Goal: Task Accomplishment & Management: Manage account settings

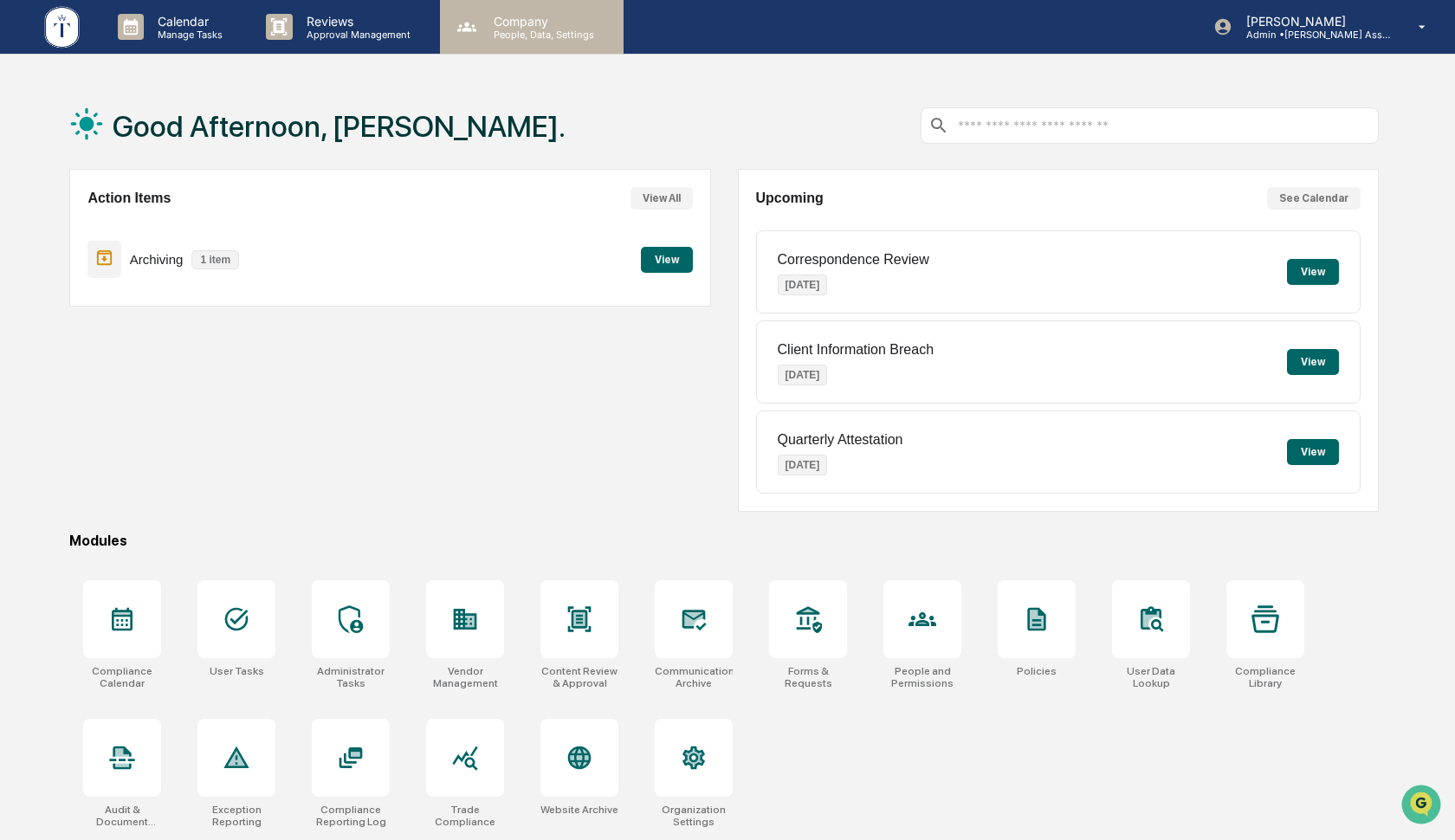
click at [543, 42] on div "Company People, Data, Settings" at bounding box center [531, 26] width 183 height 54
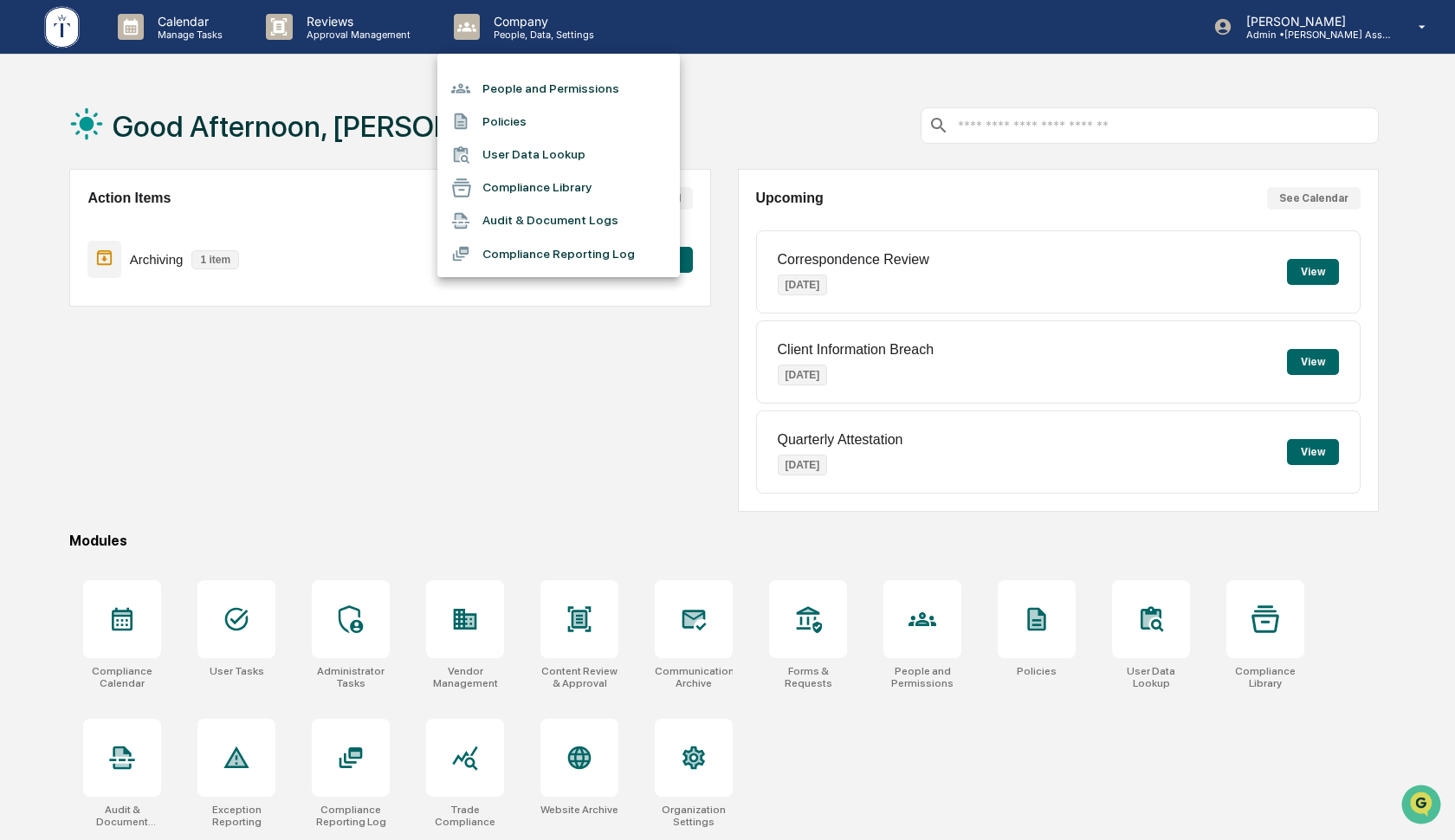
click at [532, 86] on li "People and Permissions" at bounding box center [559, 88] width 242 height 33
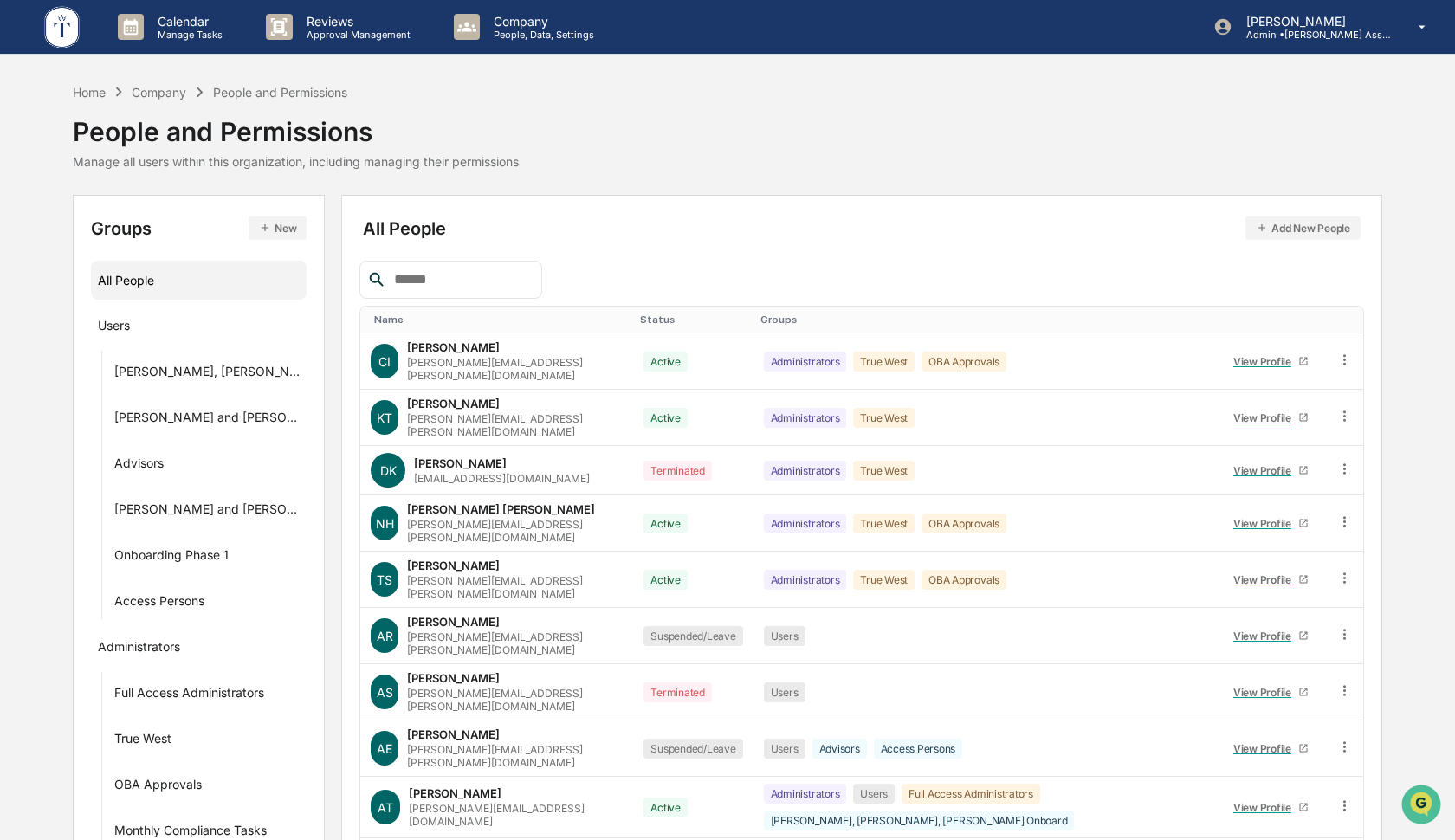
click at [431, 273] on input "text" at bounding box center [460, 280] width 147 height 23
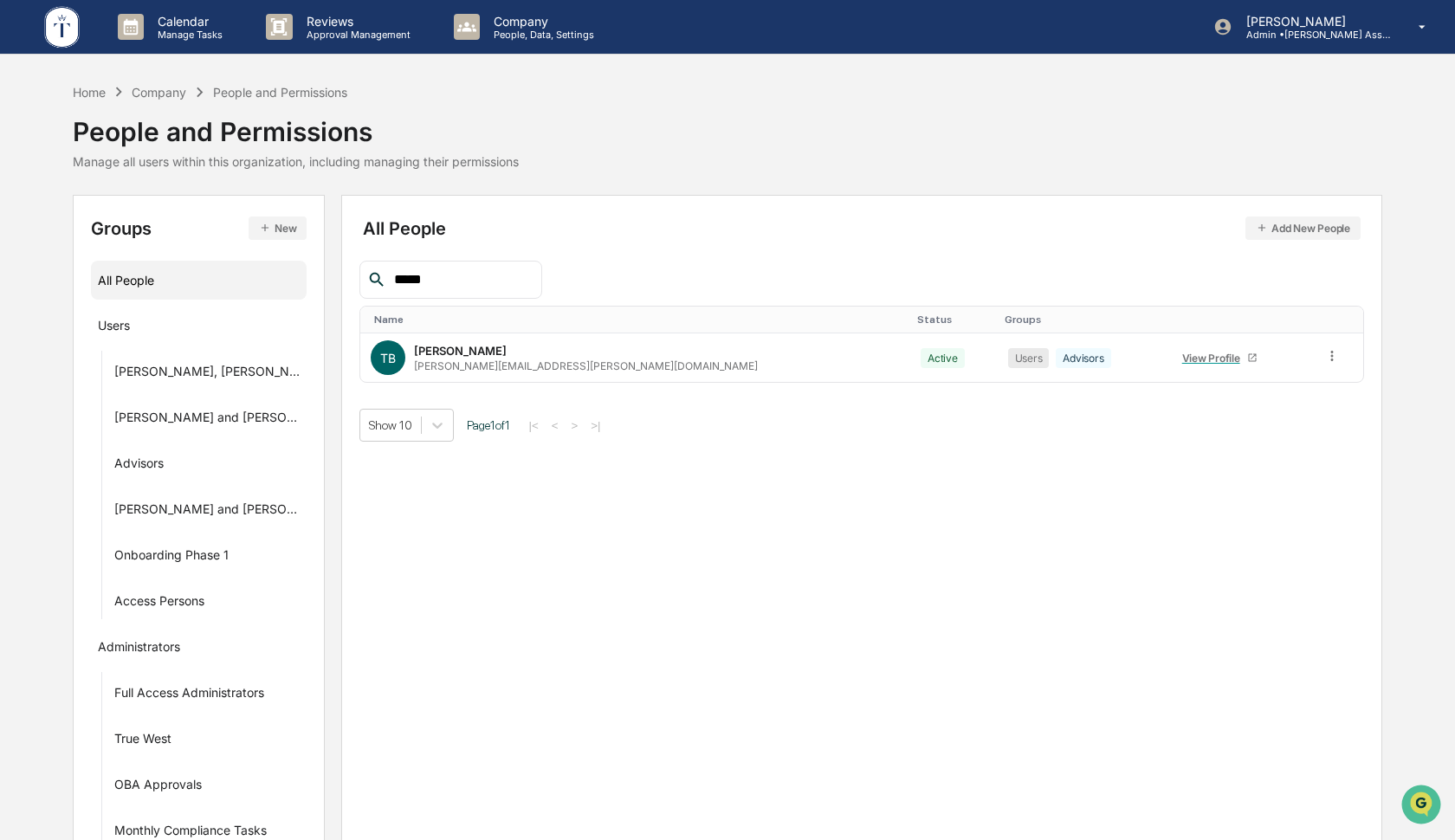
type input "*****"
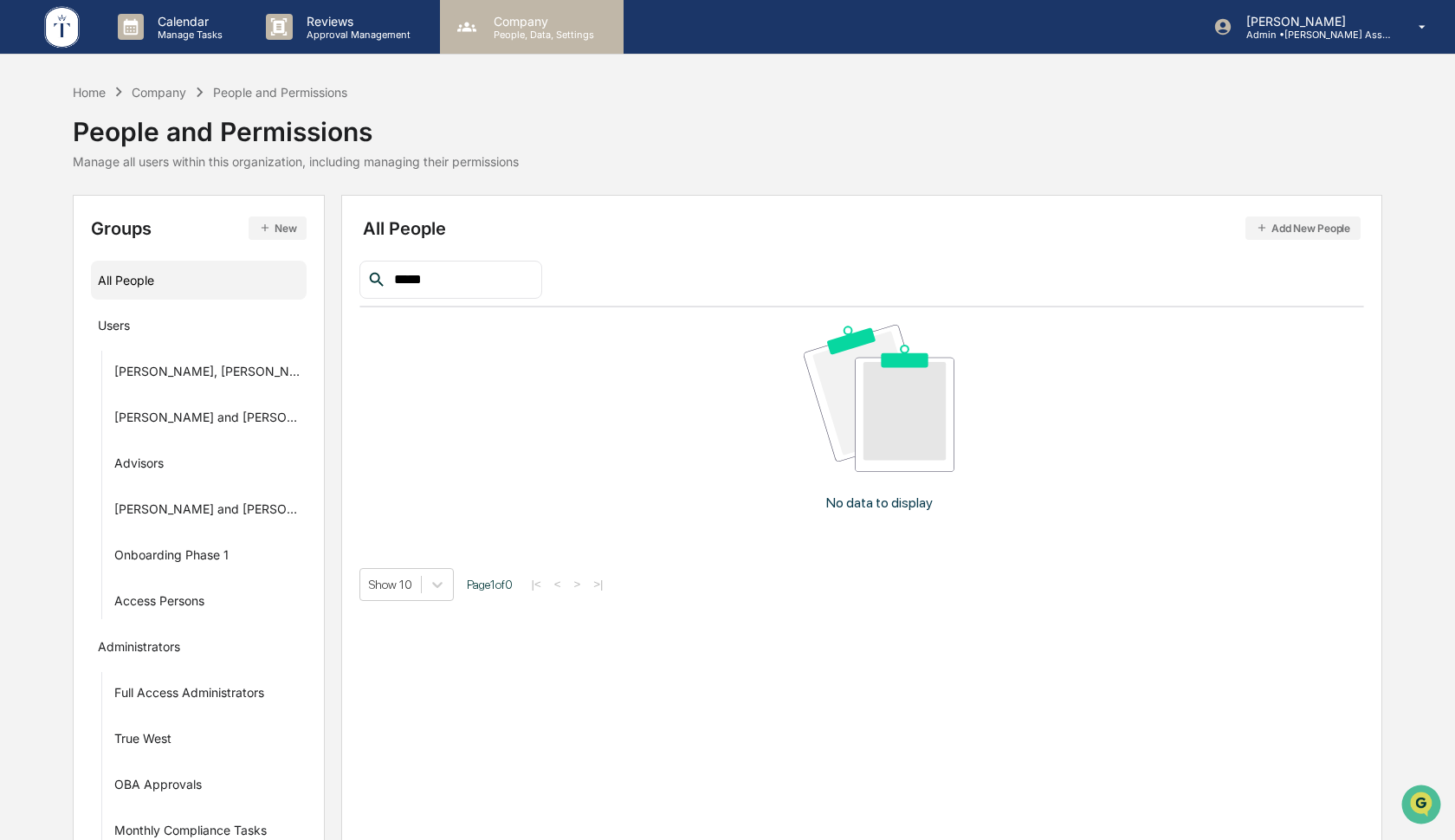
click at [523, 33] on p "People, Data, Settings" at bounding box center [541, 34] width 123 height 12
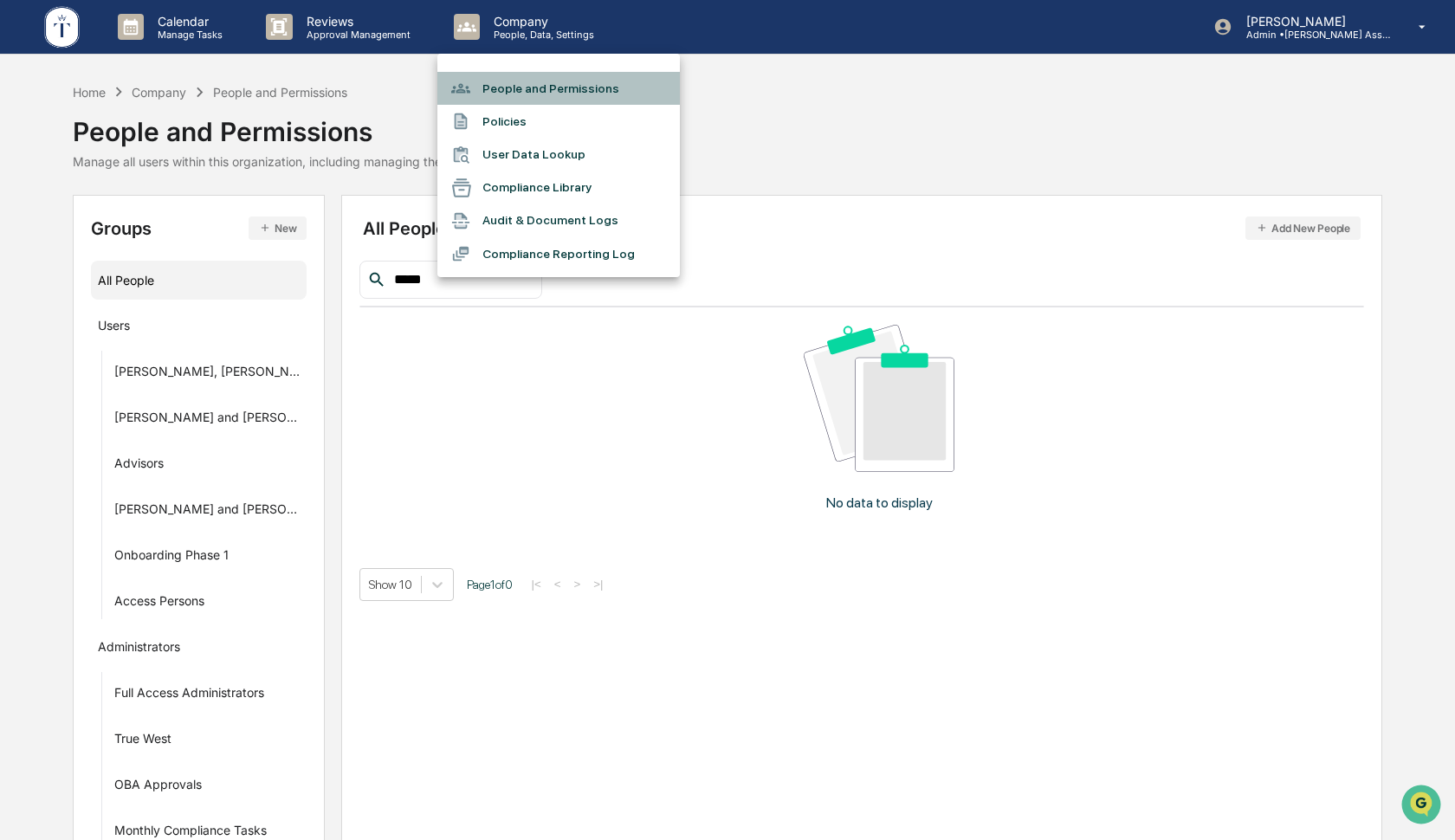
click at [516, 87] on li "People and Permissions" at bounding box center [559, 88] width 242 height 33
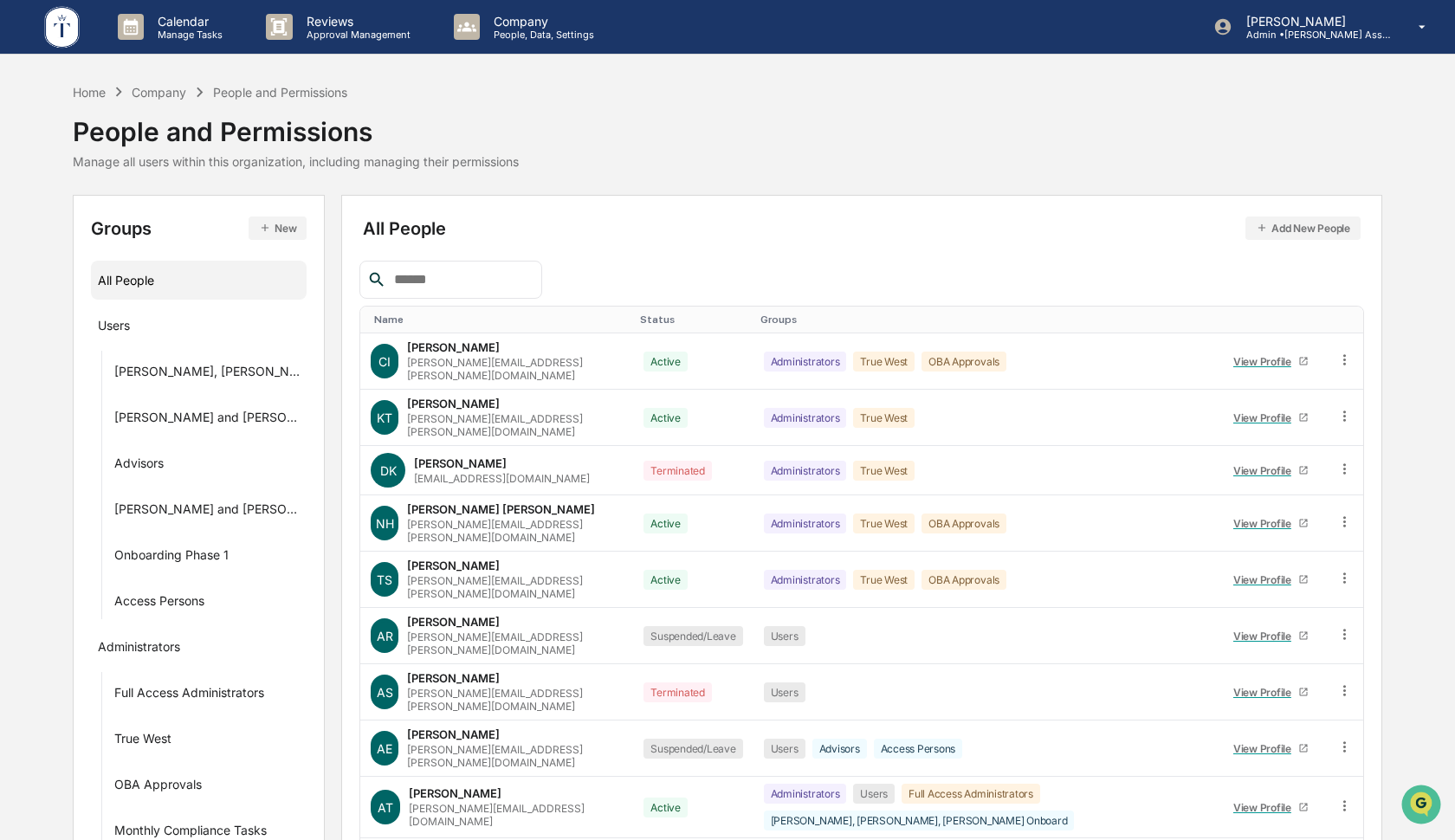
click at [430, 279] on input "text" at bounding box center [460, 280] width 147 height 23
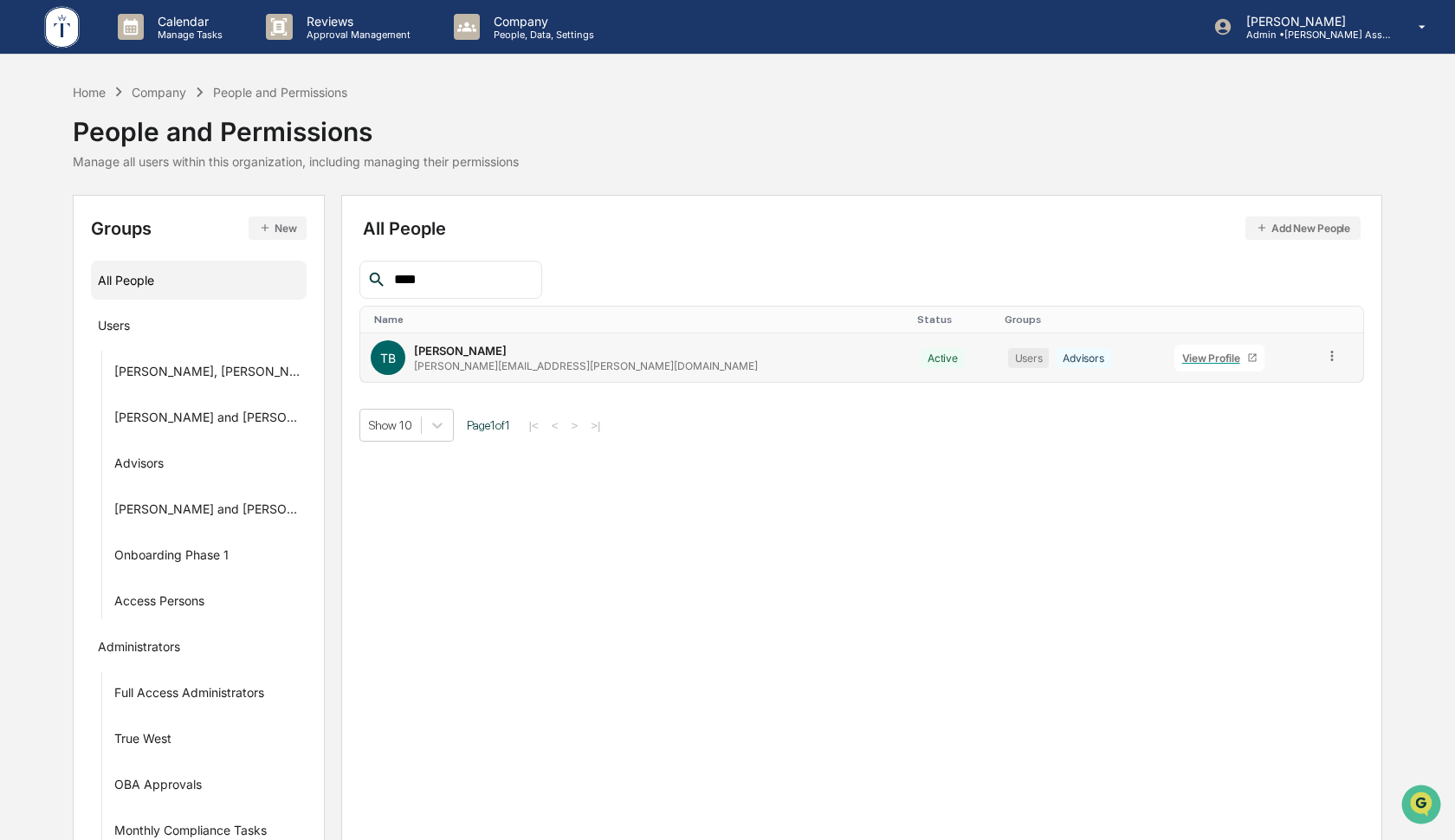
type input "****"
click at [1247, 359] on icon at bounding box center [1252, 357] width 10 height 10
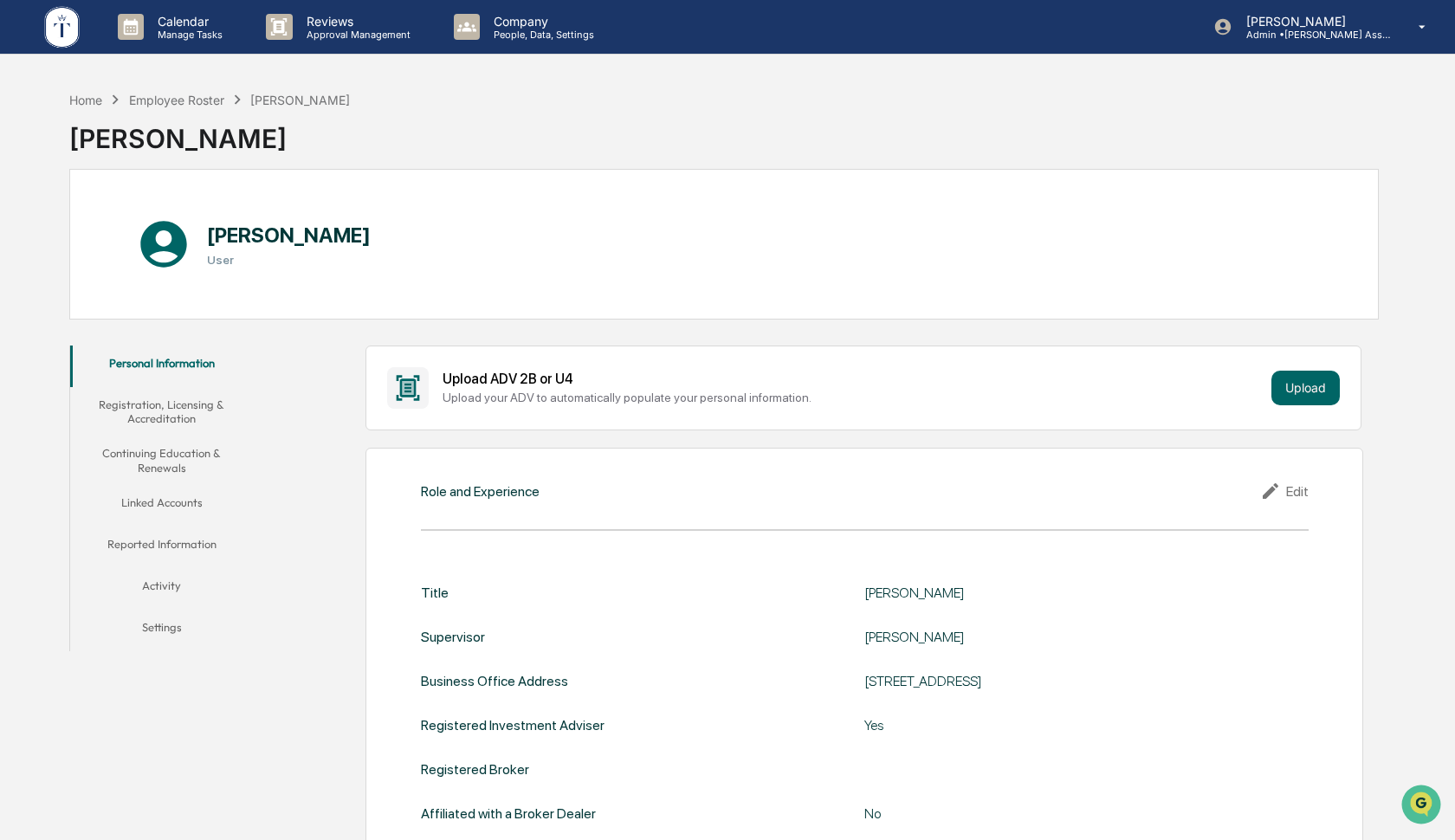
click at [161, 631] on button "Settings" at bounding box center [161, 630] width 182 height 42
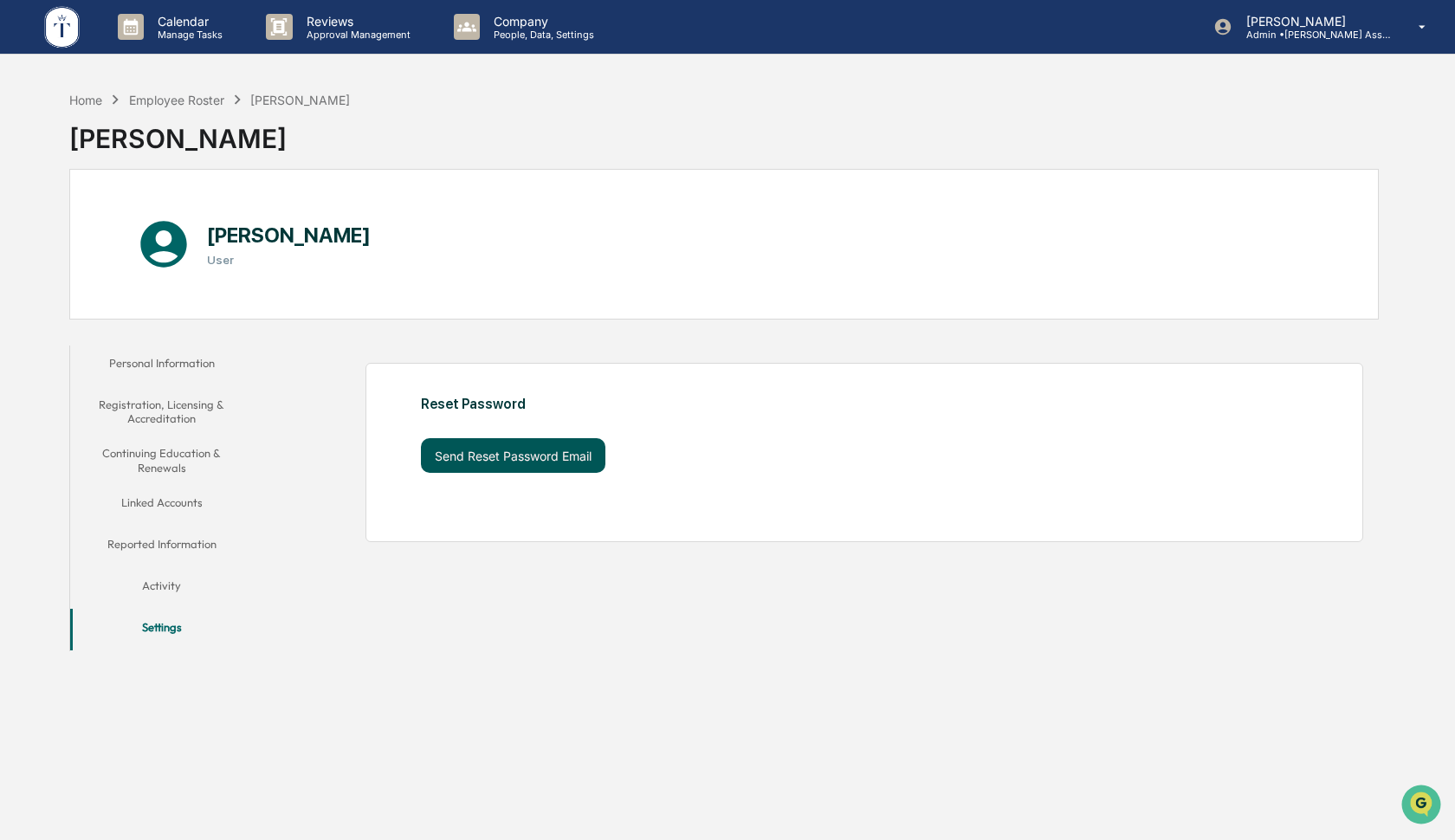
click at [542, 455] on button "Send Reset Password Email" at bounding box center [512, 455] width 184 height 35
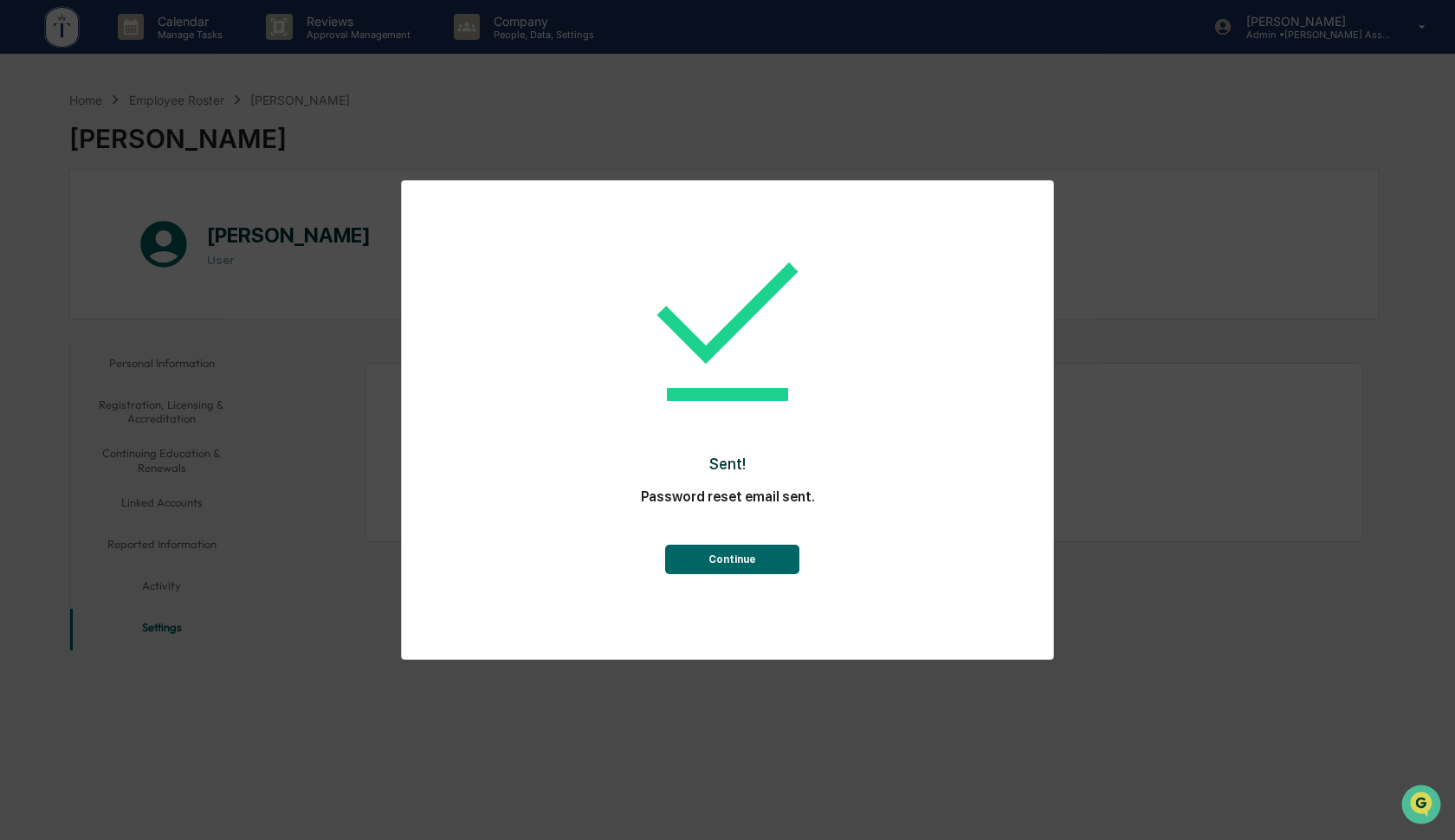
click at [736, 561] on button "Continue" at bounding box center [733, 558] width 134 height 29
